Goal: Information Seeking & Learning: Learn about a topic

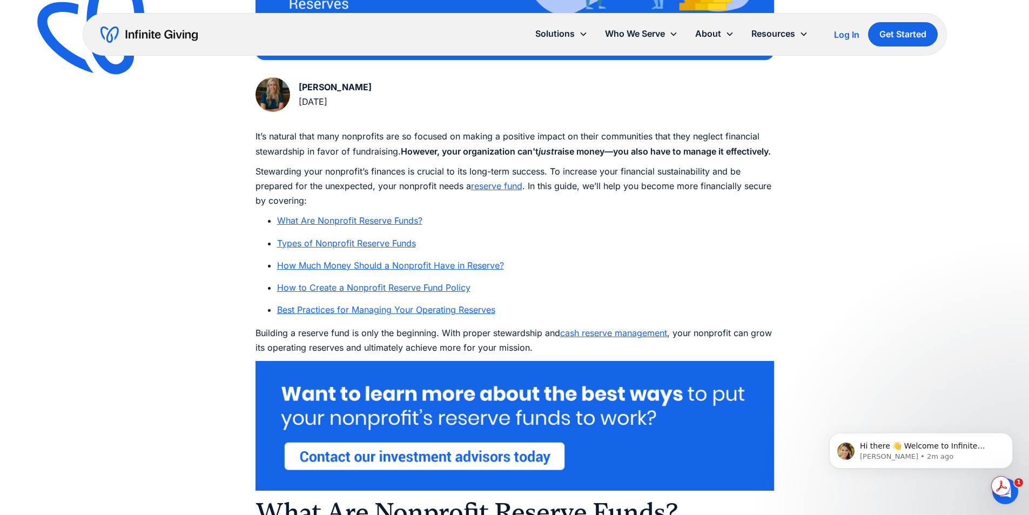
scroll to position [540, 0]
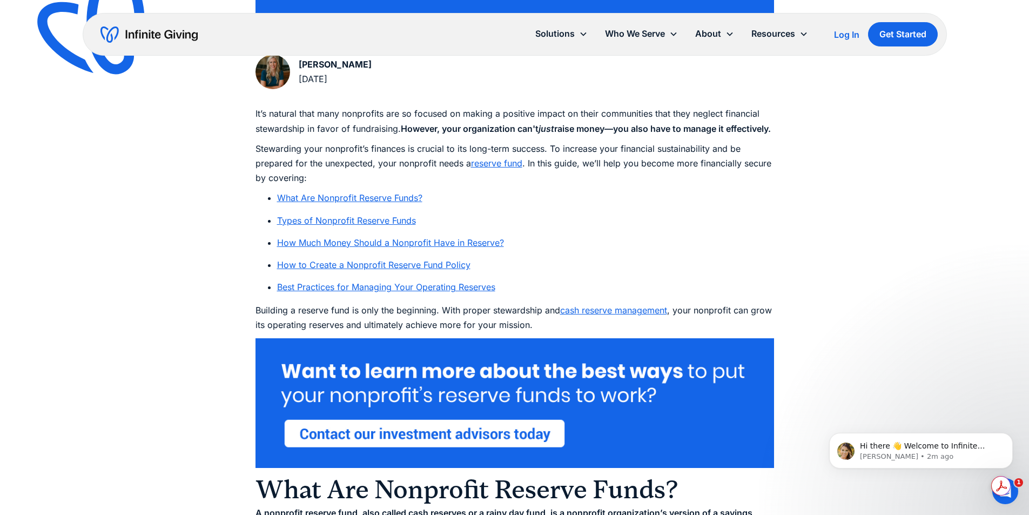
click at [355, 292] on link "Best Practices for Managing Your Operating Reserves" at bounding box center [386, 287] width 218 height 11
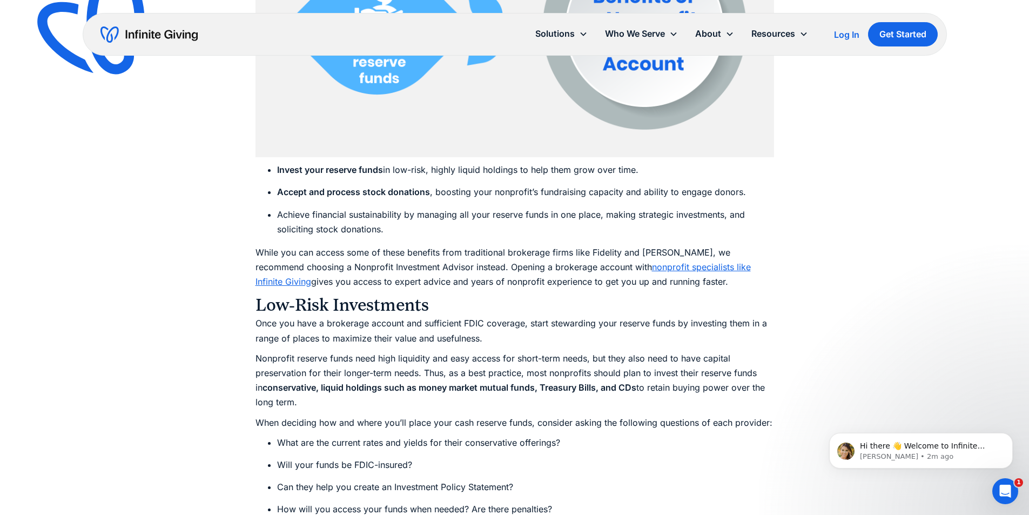
scroll to position [3747, 0]
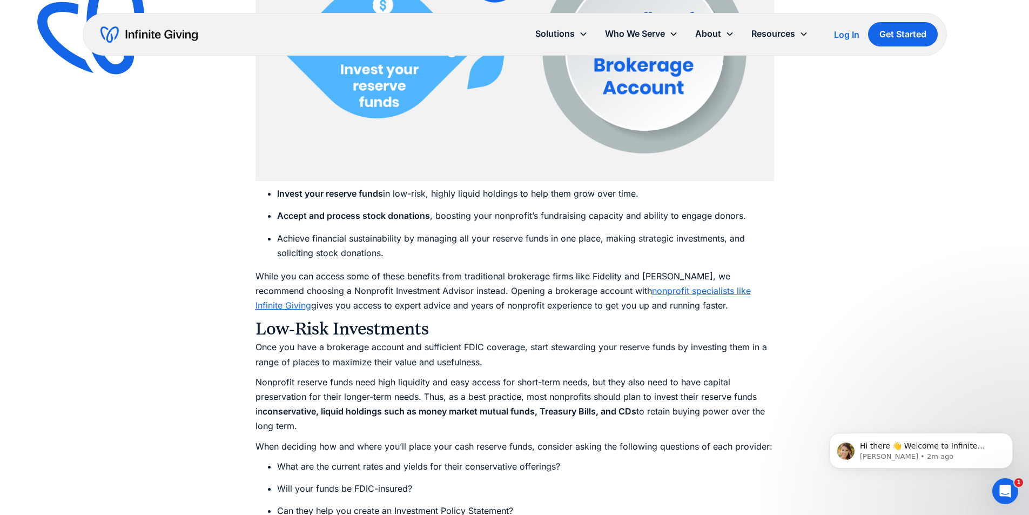
scroll to position [540, 0]
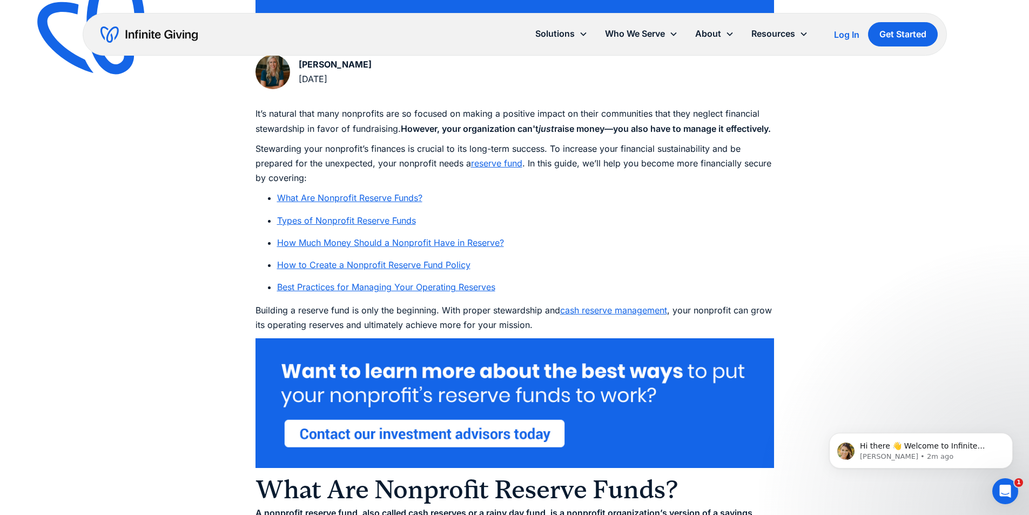
click at [358, 226] on link "Types of Nonprofit Reserve Funds" at bounding box center [346, 220] width 139 height 11
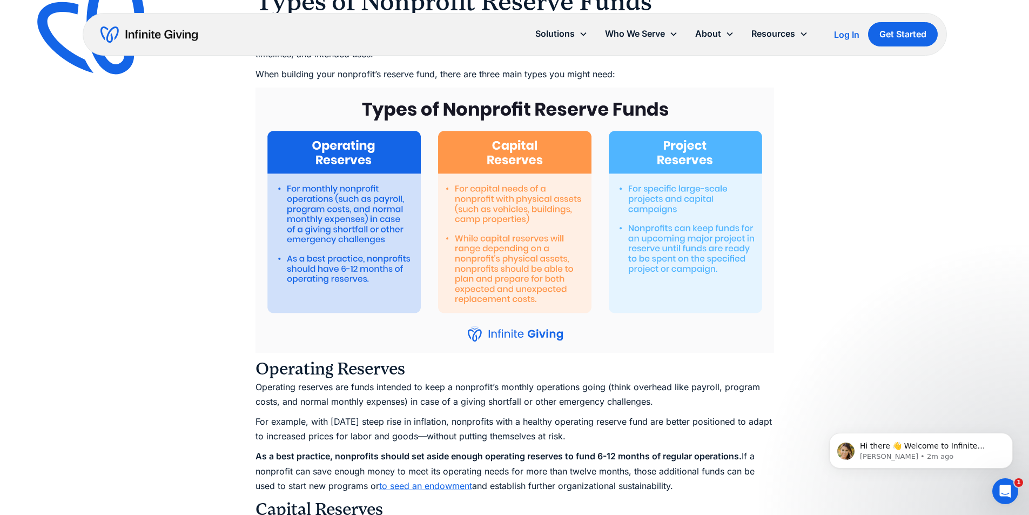
scroll to position [540, 0]
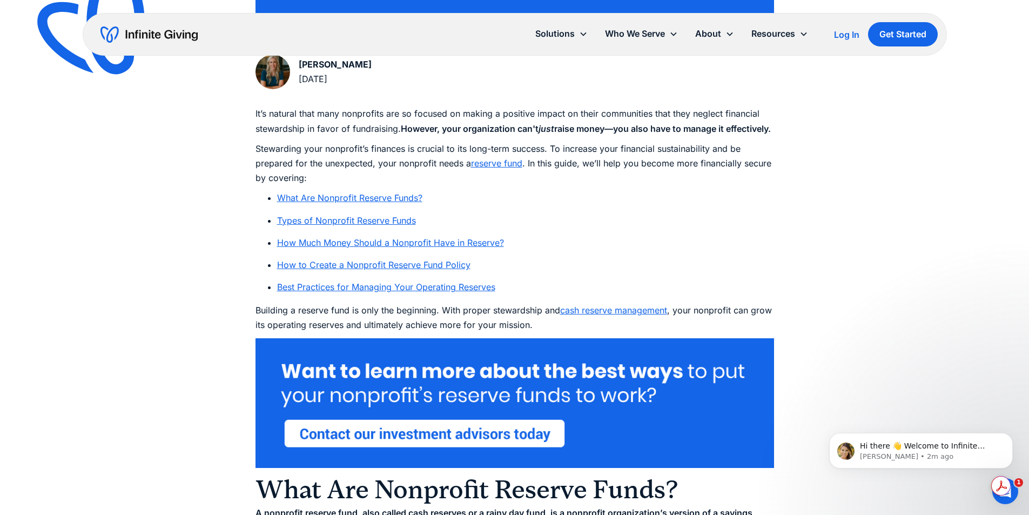
click at [379, 203] on link "What Are Nonprofit Reserve Funds?" at bounding box center [349, 197] width 145 height 11
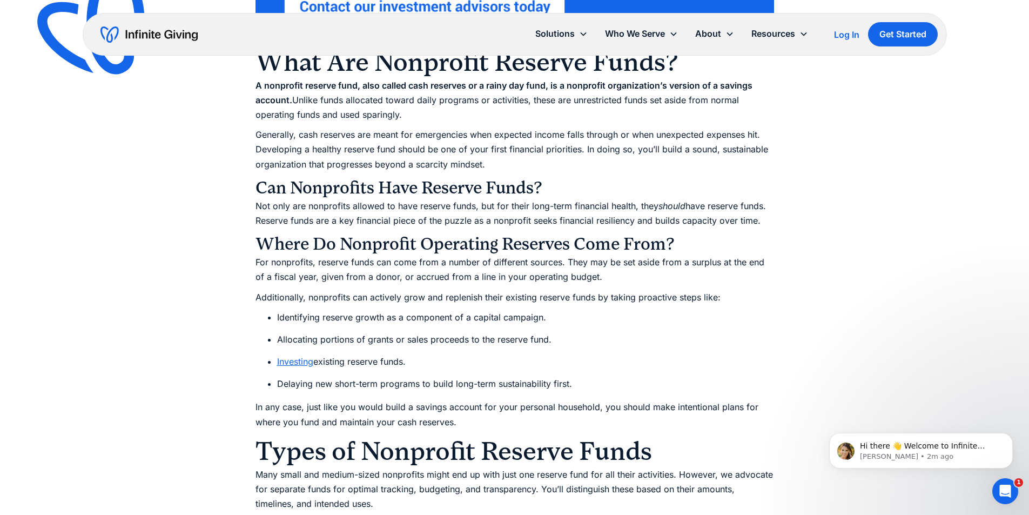
scroll to position [974, 0]
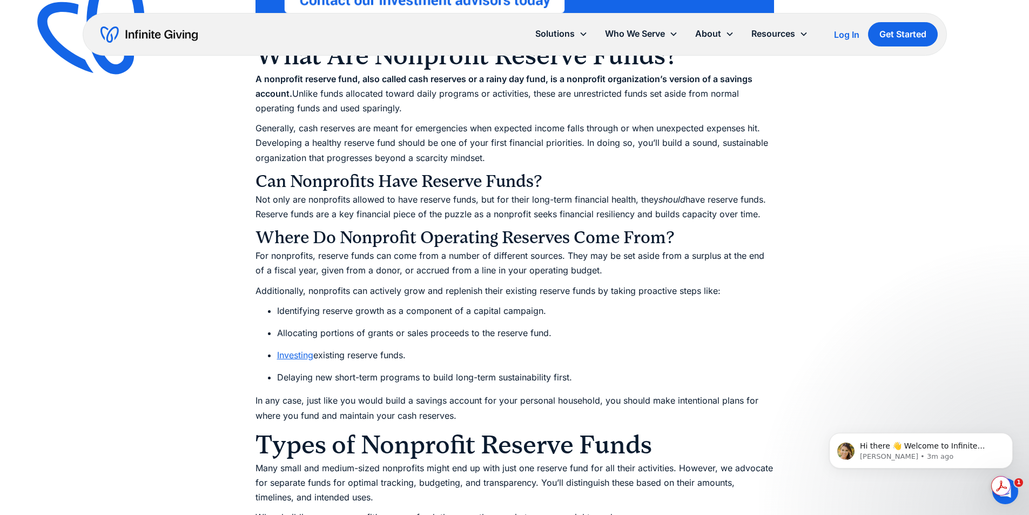
click at [292, 360] on link "Investing" at bounding box center [295, 355] width 36 height 11
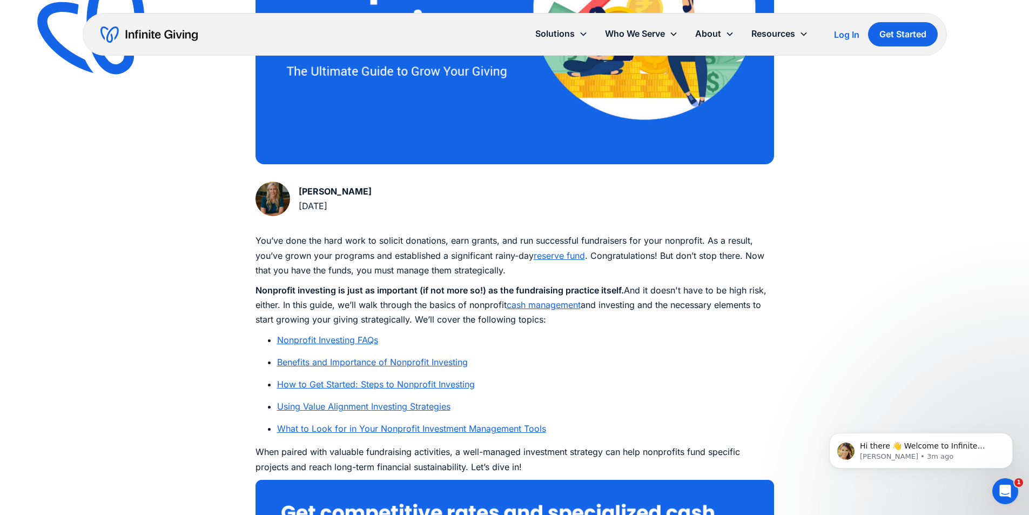
scroll to position [432, 0]
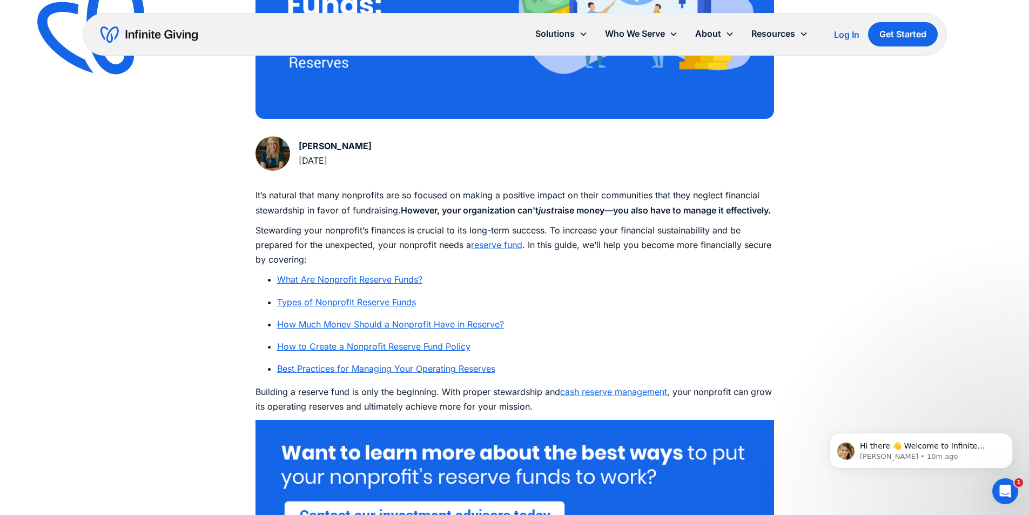
scroll to position [432, 0]
